Goal: Information Seeking & Learning: Understand process/instructions

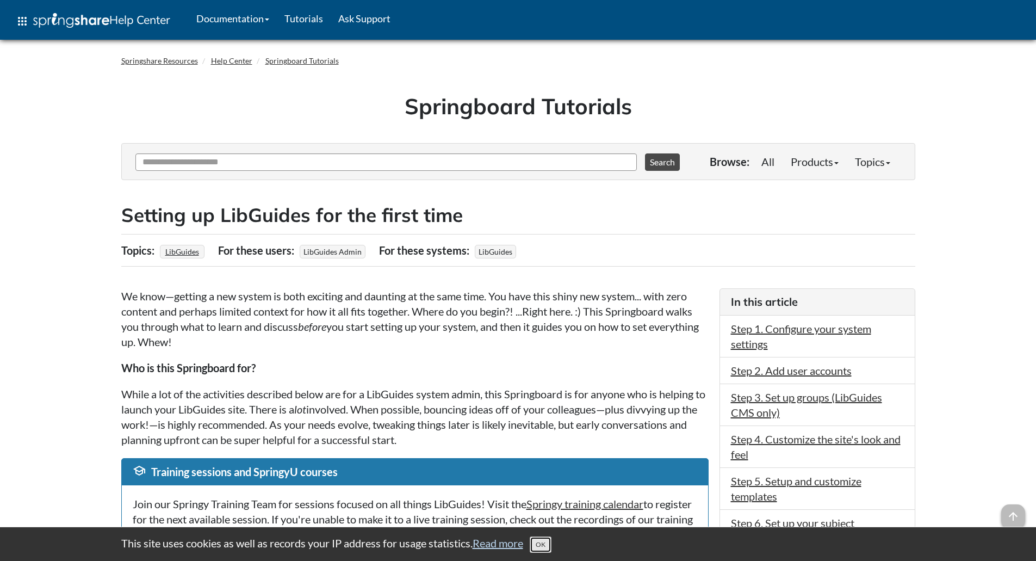
click at [545, 540] on button "OK" at bounding box center [541, 544] width 22 height 16
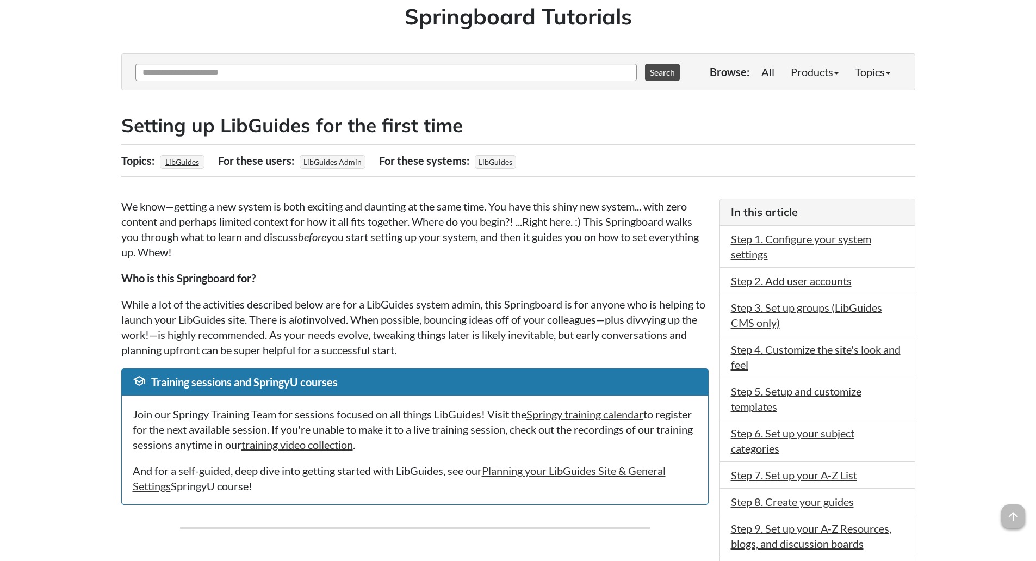
scroll to position [109, 0]
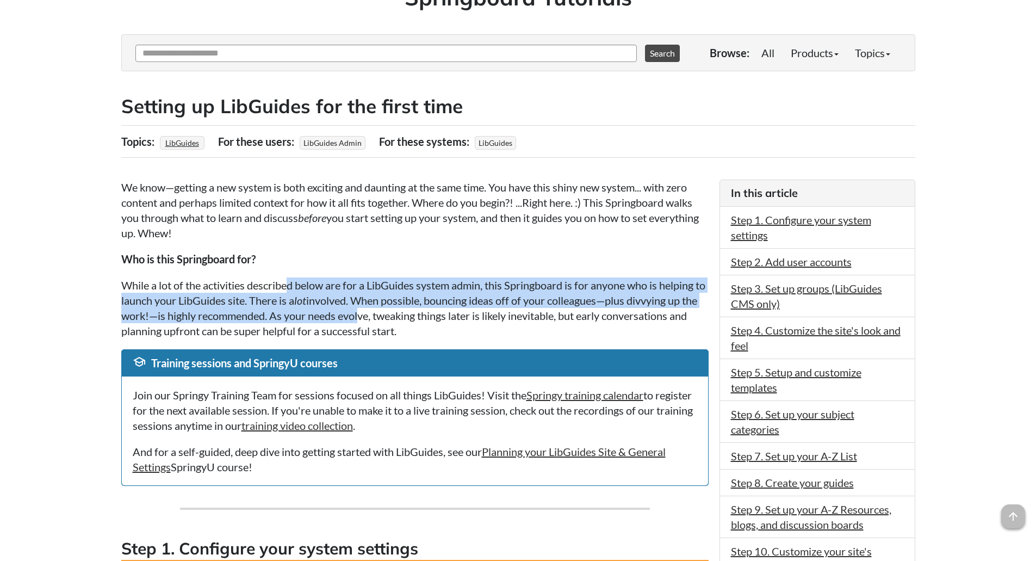
drag, startPoint x: 289, startPoint y: 284, endPoint x: 381, endPoint y: 309, distance: 95.1
click at [381, 309] on p "While a lot of the activities described below are for a LibGuides system admin,…" at bounding box center [414, 307] width 587 height 61
click at [450, 284] on p "While a lot of the activities described below are for a LibGuides system admin,…" at bounding box center [414, 307] width 587 height 61
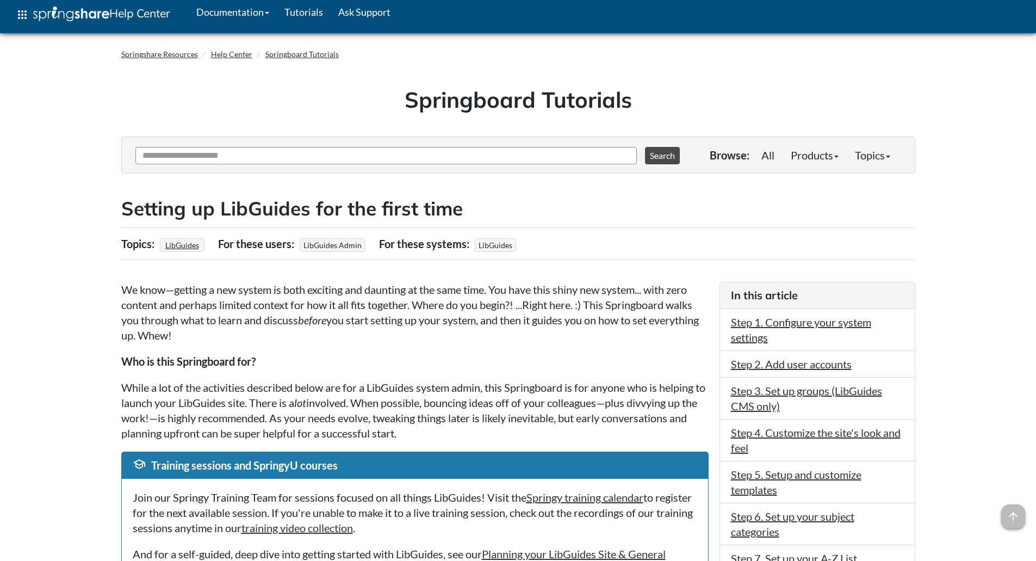
scroll to position [0, 0]
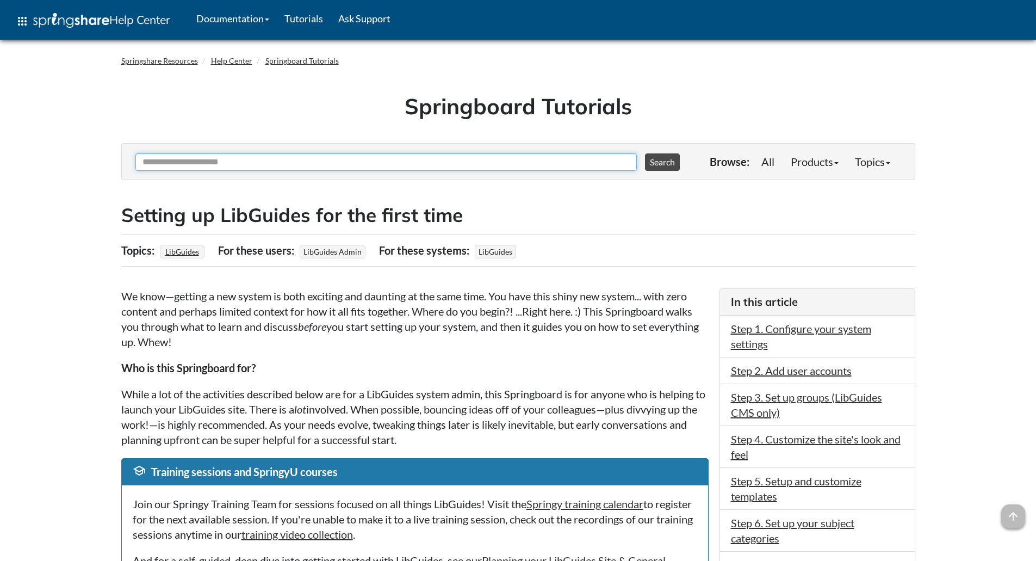
click at [229, 166] on input "Ask Another Question" at bounding box center [385, 161] width 501 height 17
type input "**********"
click at [645, 153] on button "Search" at bounding box center [662, 161] width 35 height 17
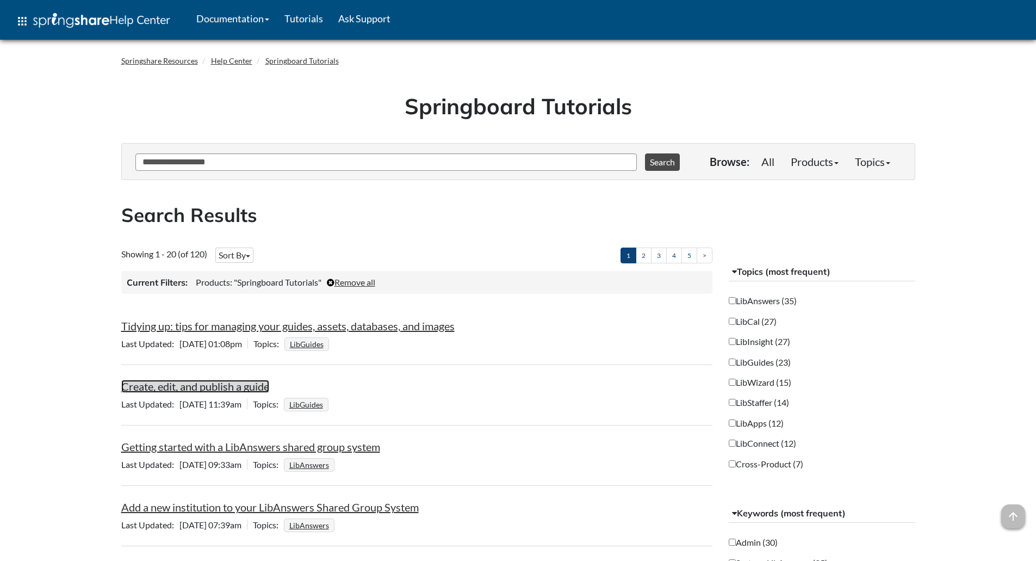
click at [179, 390] on link "Create, edit, and publish a guide" at bounding box center [195, 385] width 148 height 13
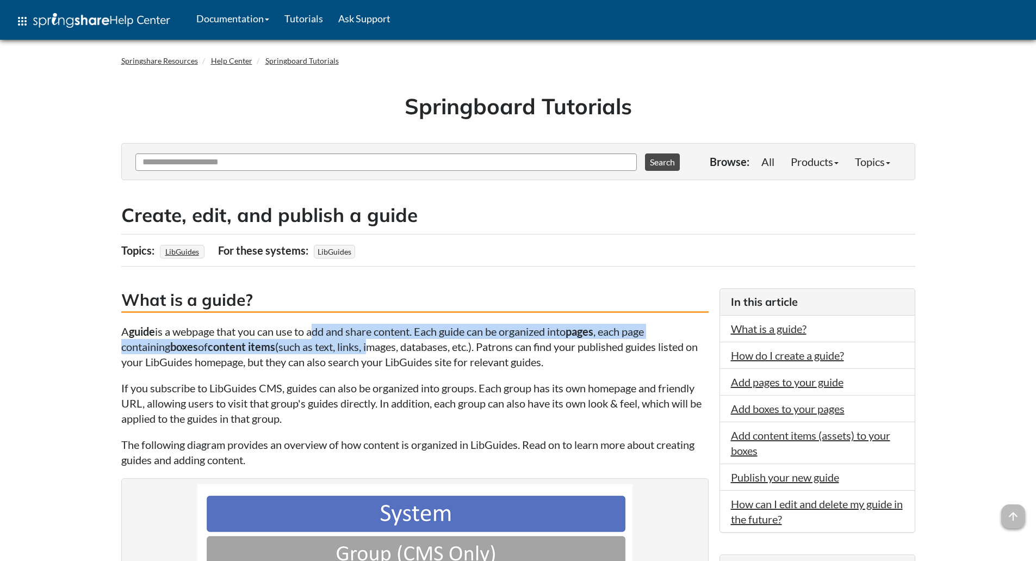
drag, startPoint x: 313, startPoint y: 333, endPoint x: 375, endPoint y: 350, distance: 64.4
click at [375, 350] on p "A guide is a webpage that you can use to add and share content. Each guide can …" at bounding box center [414, 346] width 587 height 46
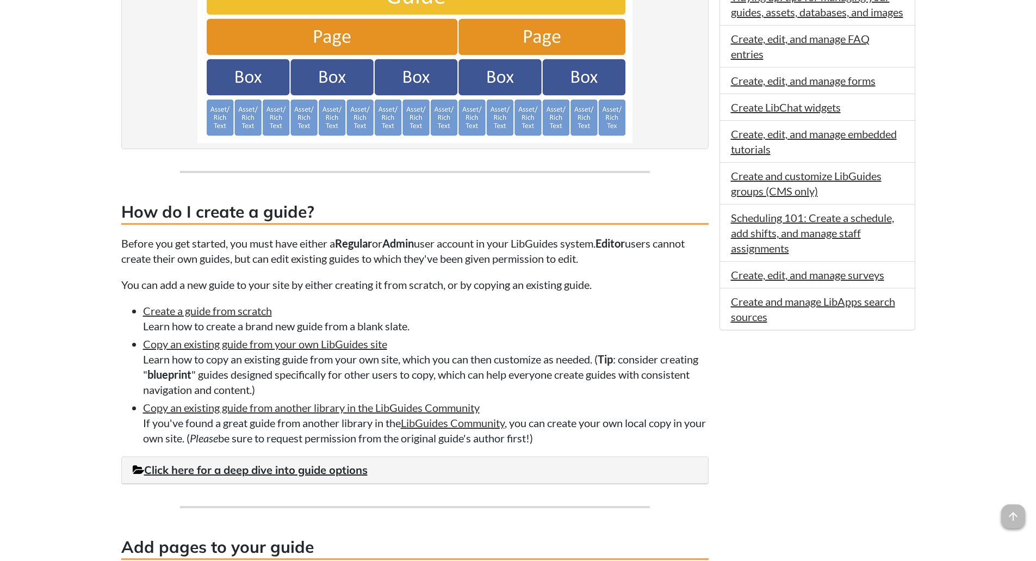
scroll to position [598, 0]
drag, startPoint x: 236, startPoint y: 280, endPoint x: 331, endPoint y: 280, distance: 95.1
click at [331, 280] on p "You can add a new guide to your site by either creating it from scratch, or by …" at bounding box center [414, 283] width 587 height 15
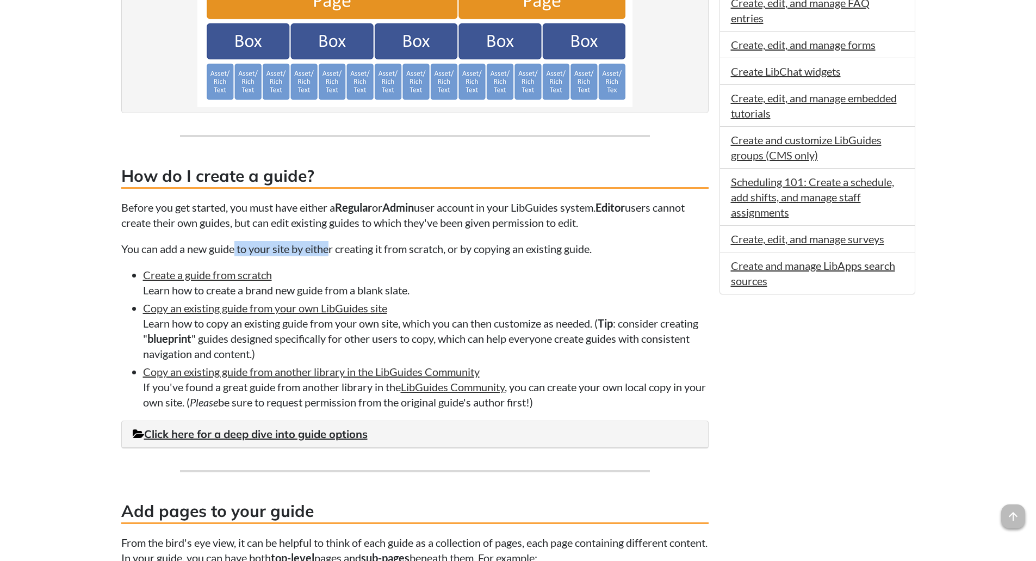
scroll to position [652, 0]
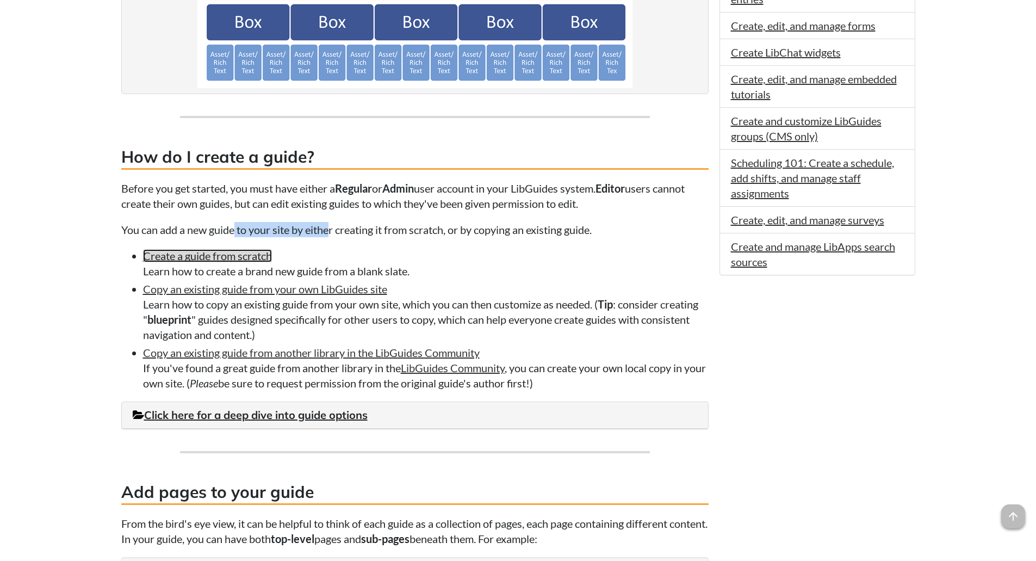
click at [211, 256] on link "Create a guide from scratch" at bounding box center [207, 255] width 129 height 13
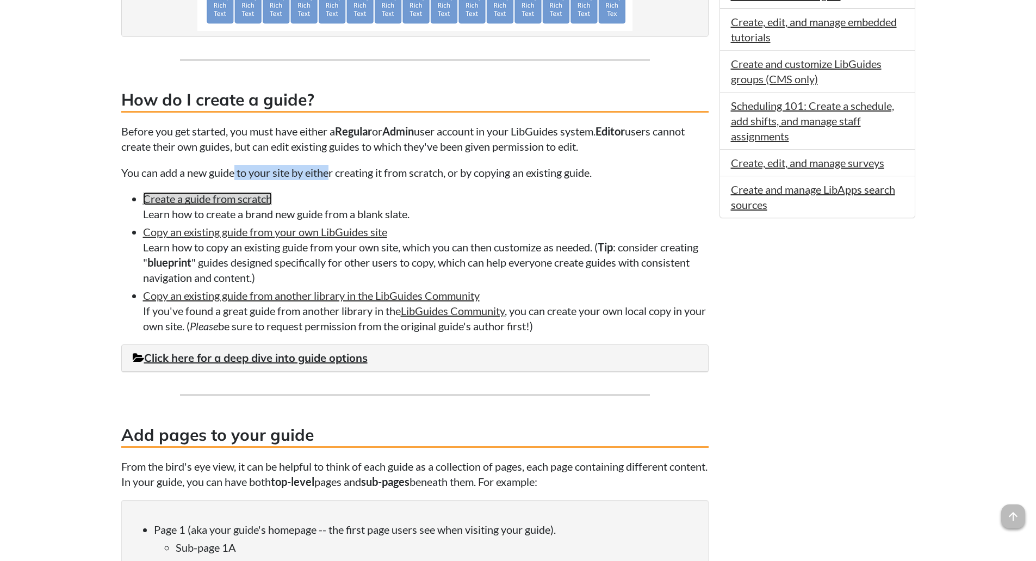
scroll to position [707, 0]
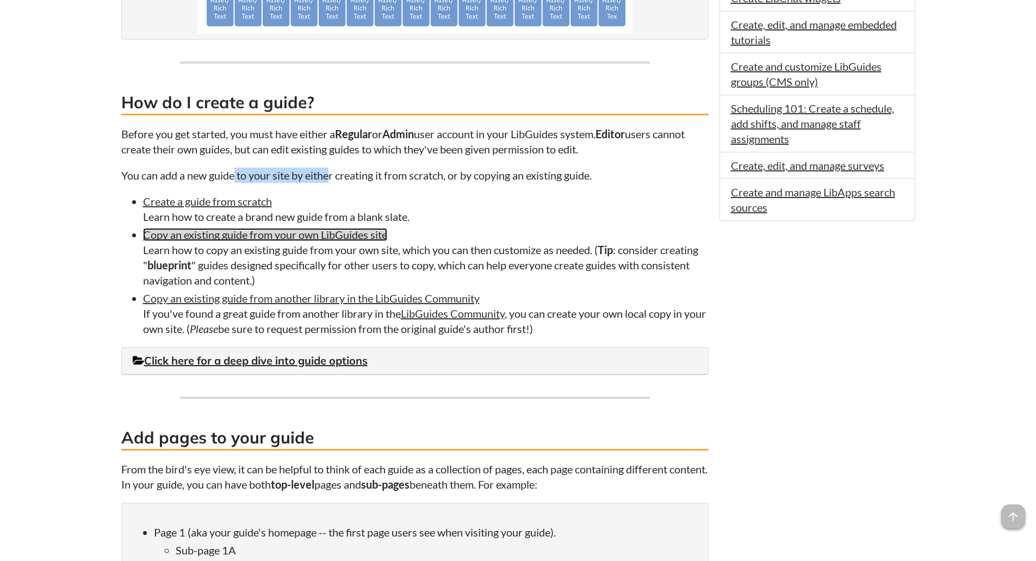
click at [243, 232] on link "Copy an existing guide from your own LibGuides site" at bounding box center [265, 234] width 244 height 13
